Goal: Task Accomplishment & Management: Manage account settings

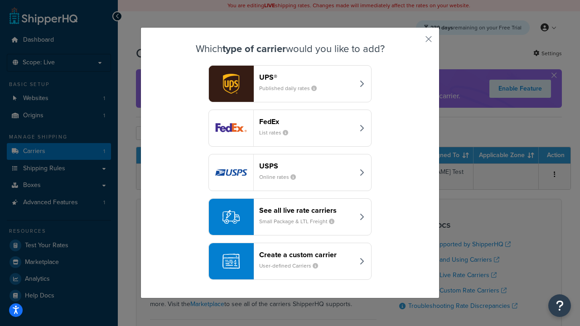
click at [306, 121] on header "FedEx" at bounding box center [306, 121] width 95 height 9
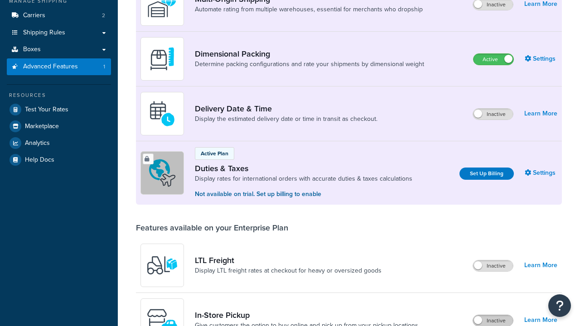
click at [493, 315] on label "Inactive" at bounding box center [493, 320] width 40 height 11
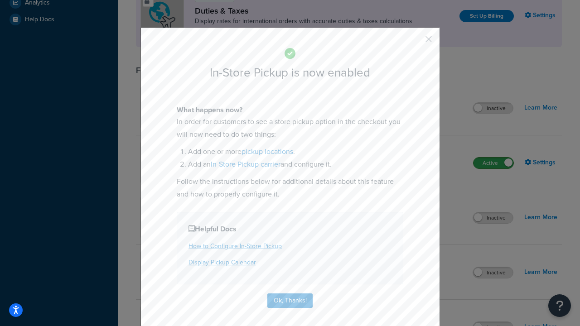
scroll to position [311, 0]
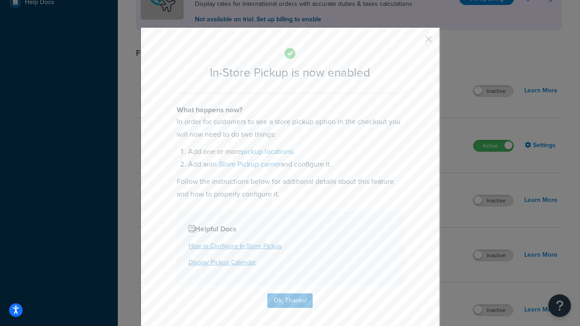
click at [415, 42] on button "button" at bounding box center [415, 42] width 2 height 2
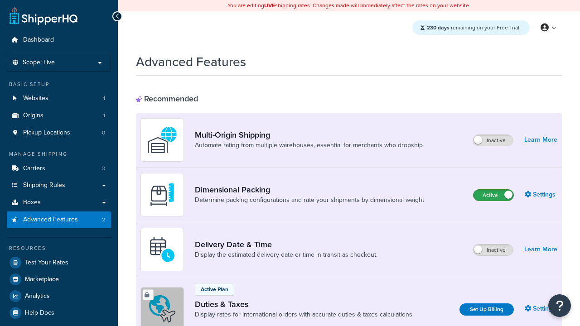
click at [494, 195] on label "Active" at bounding box center [494, 195] width 40 height 11
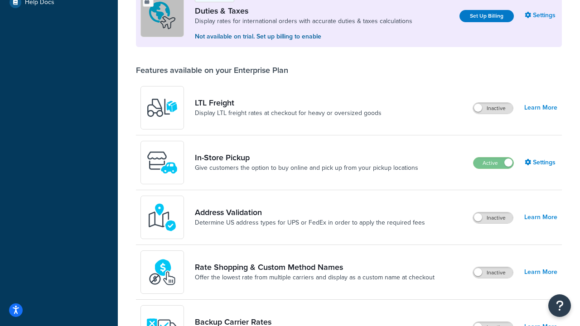
scroll to position [276, 0]
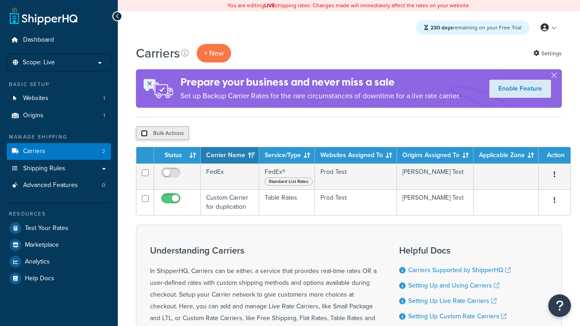
click at [144, 134] on input "checkbox" at bounding box center [144, 133] width 7 height 7
checkbox input "true"
click at [0, 0] on button "Delete" at bounding box center [0, 0] width 0 height 0
